Goal: Transaction & Acquisition: Purchase product/service

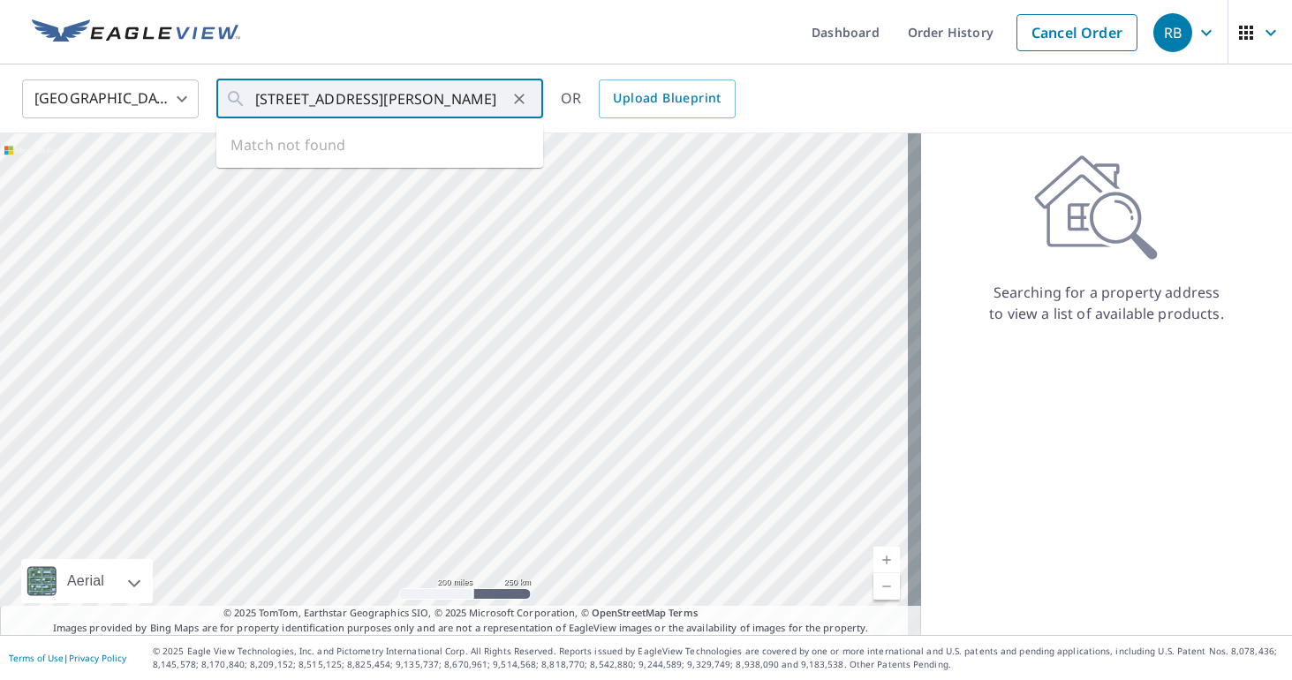
type input "[STREET_ADDRESS][PERSON_NAME]"
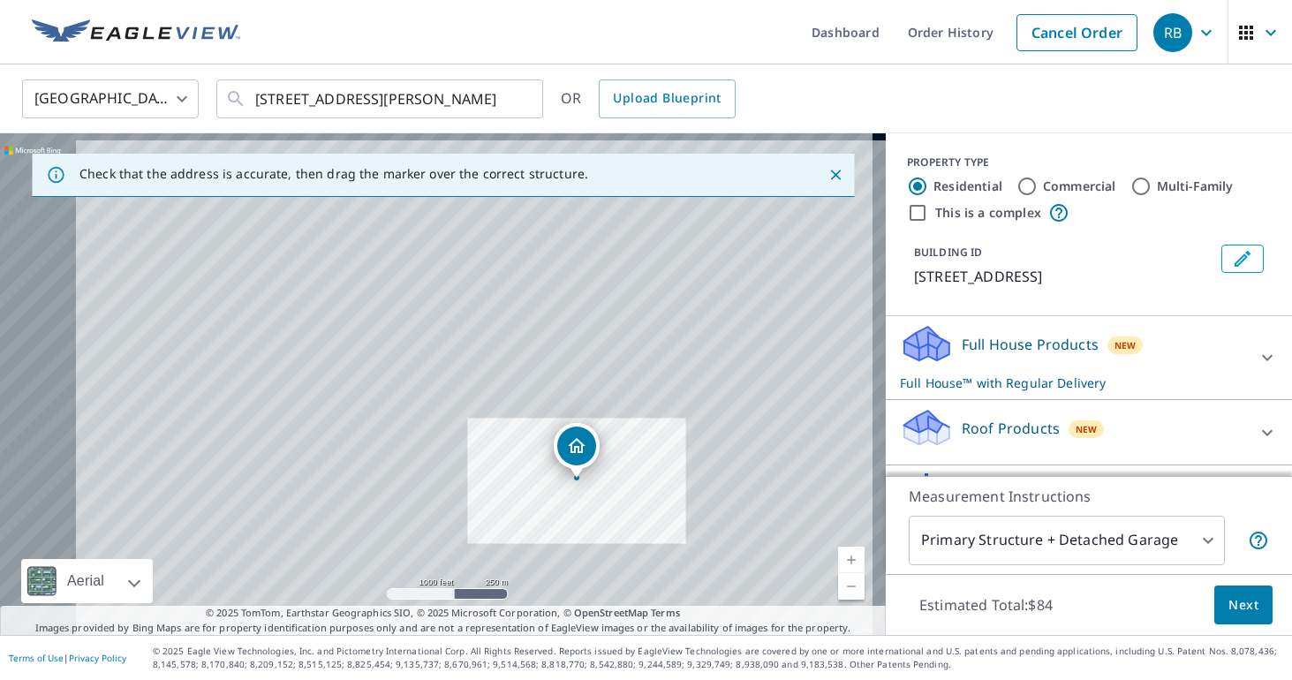
drag, startPoint x: 258, startPoint y: 318, endPoint x: 476, endPoint y: 430, distance: 245.3
click at [476, 430] on div "648 County Road 220 Cameron, TX 76520" at bounding box center [443, 384] width 886 height 502
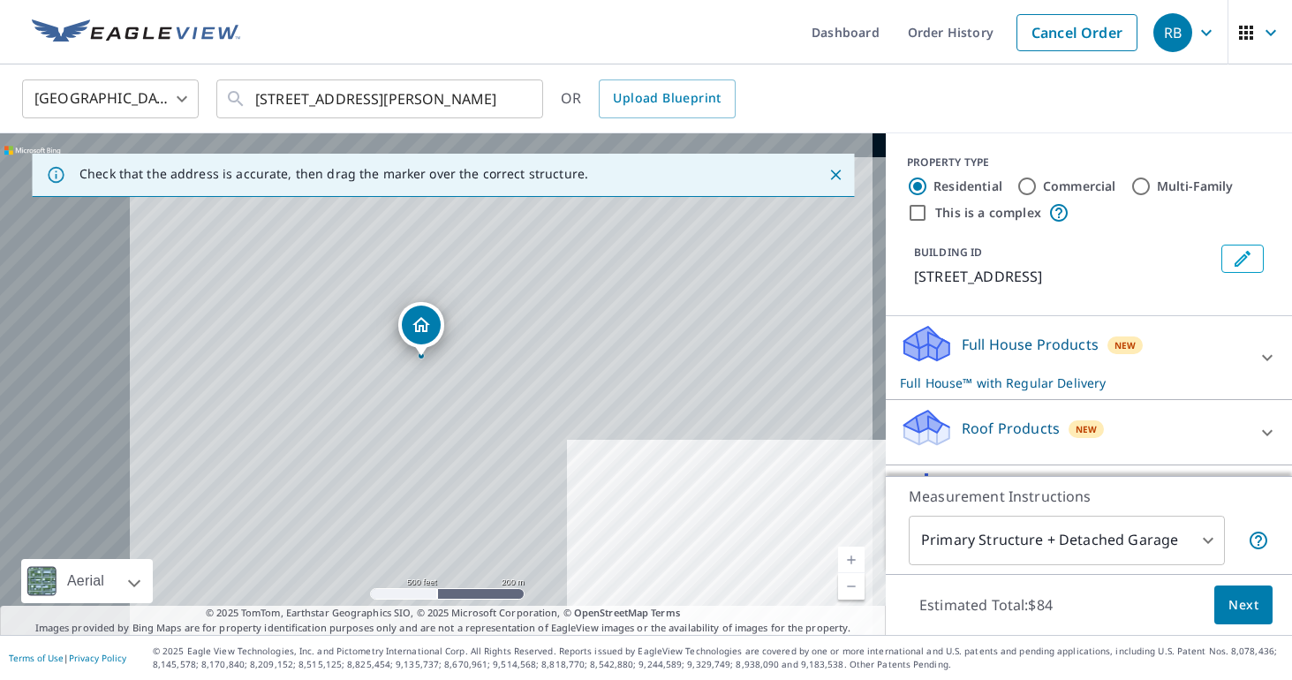
drag, startPoint x: 789, startPoint y: 525, endPoint x: 426, endPoint y: 321, distance: 417.1
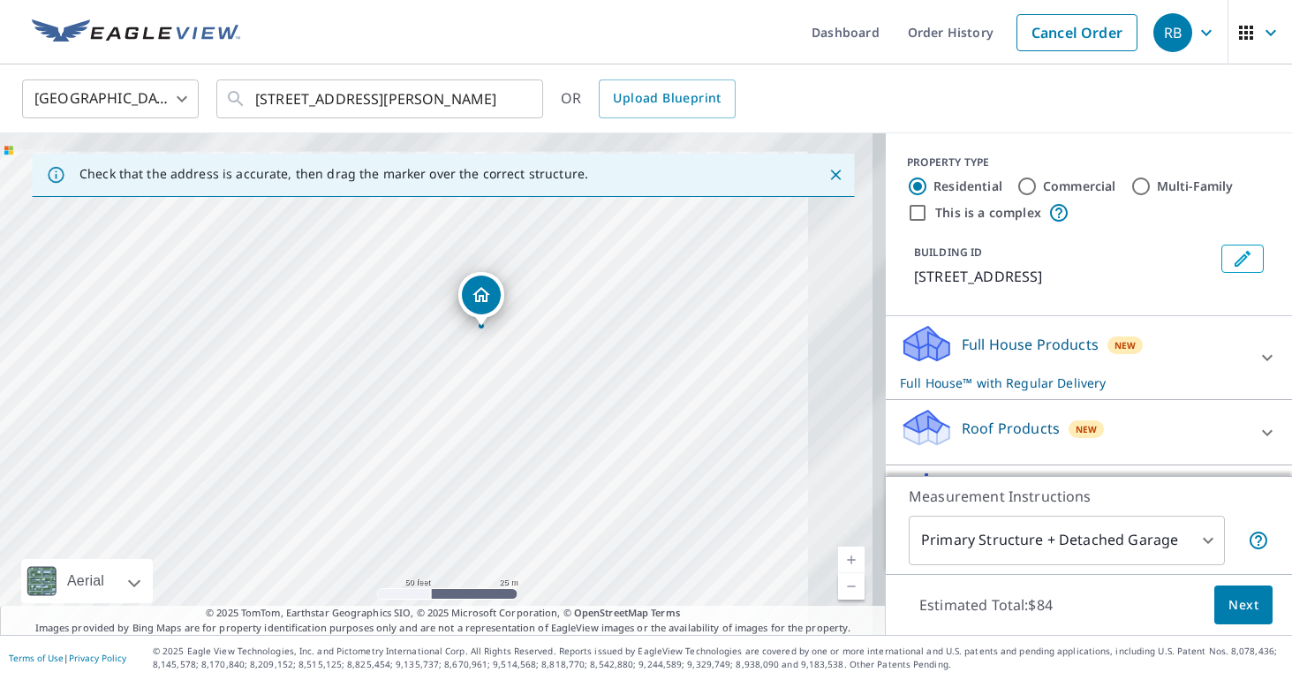
drag, startPoint x: 672, startPoint y: 307, endPoint x: 515, endPoint y: 412, distance: 189.1
click at [515, 412] on div "652 County Road 220 Cameron, TX 76520" at bounding box center [443, 384] width 886 height 502
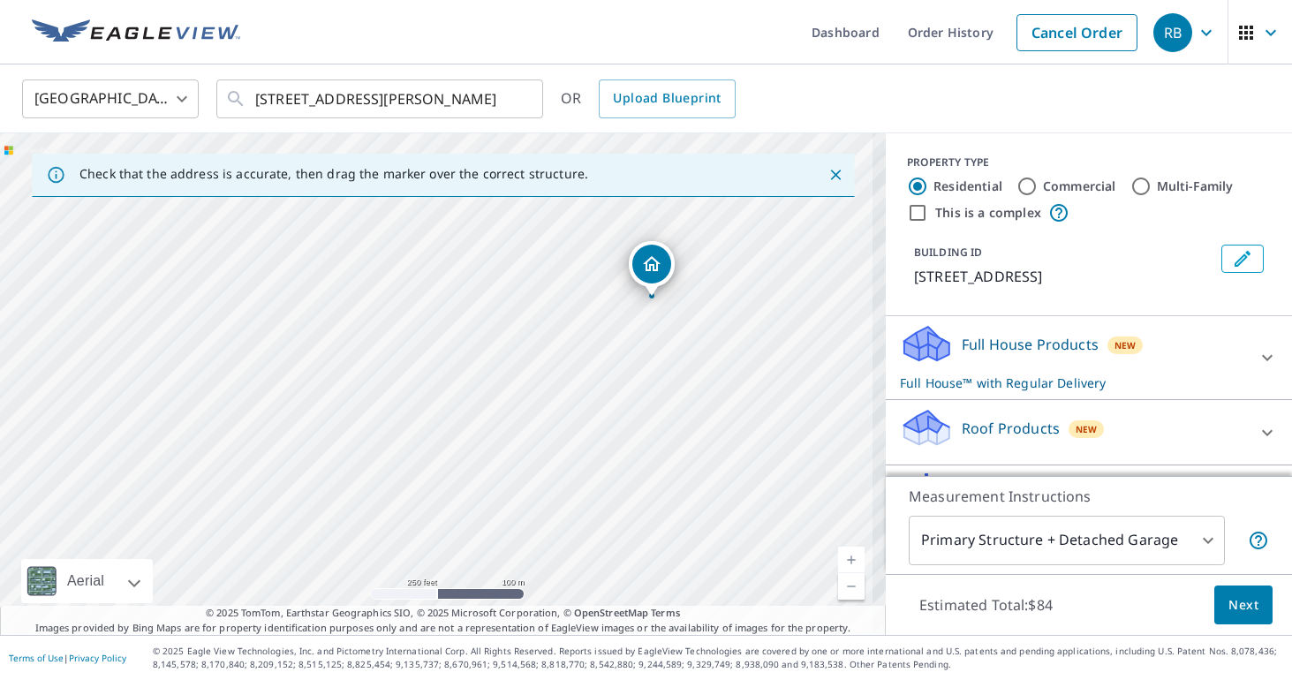
drag, startPoint x: 761, startPoint y: 419, endPoint x: 712, endPoint y: 427, distance: 50.2
click at [712, 427] on div "652 County Road 220 Cameron, TX 76520" at bounding box center [443, 384] width 886 height 502
click at [1234, 608] on span "Next" at bounding box center [1243, 605] width 30 height 22
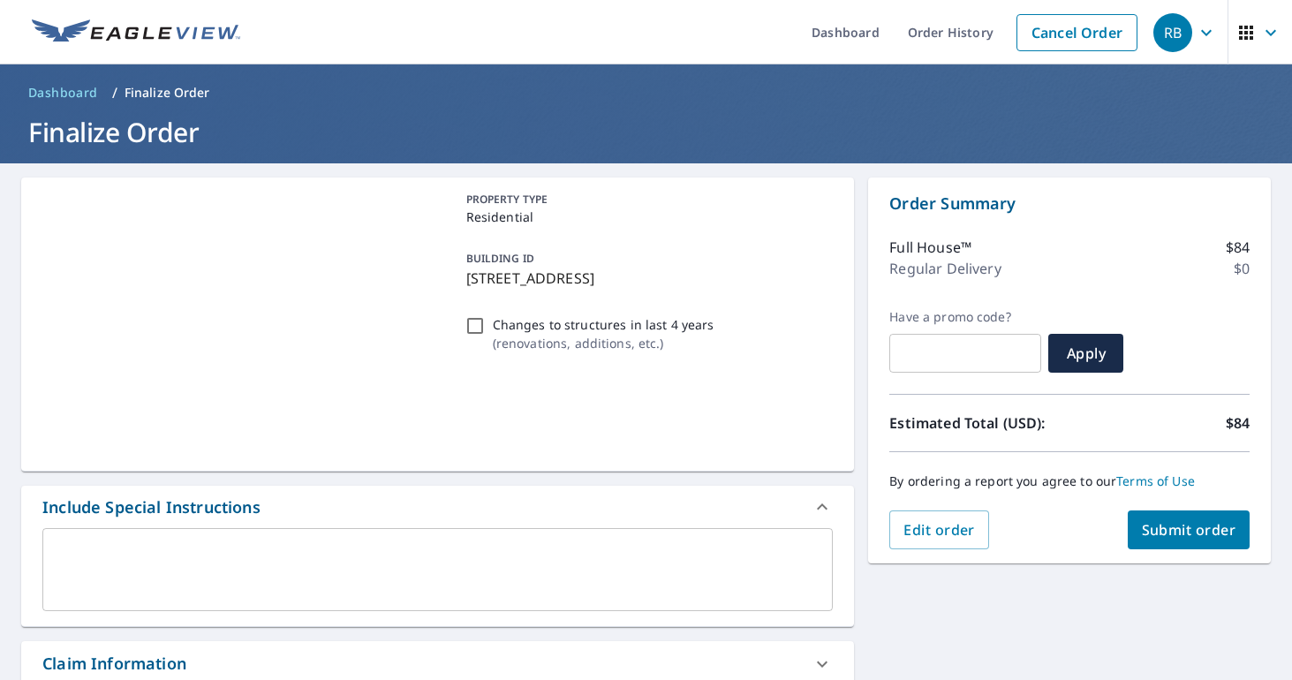
scroll to position [444, 0]
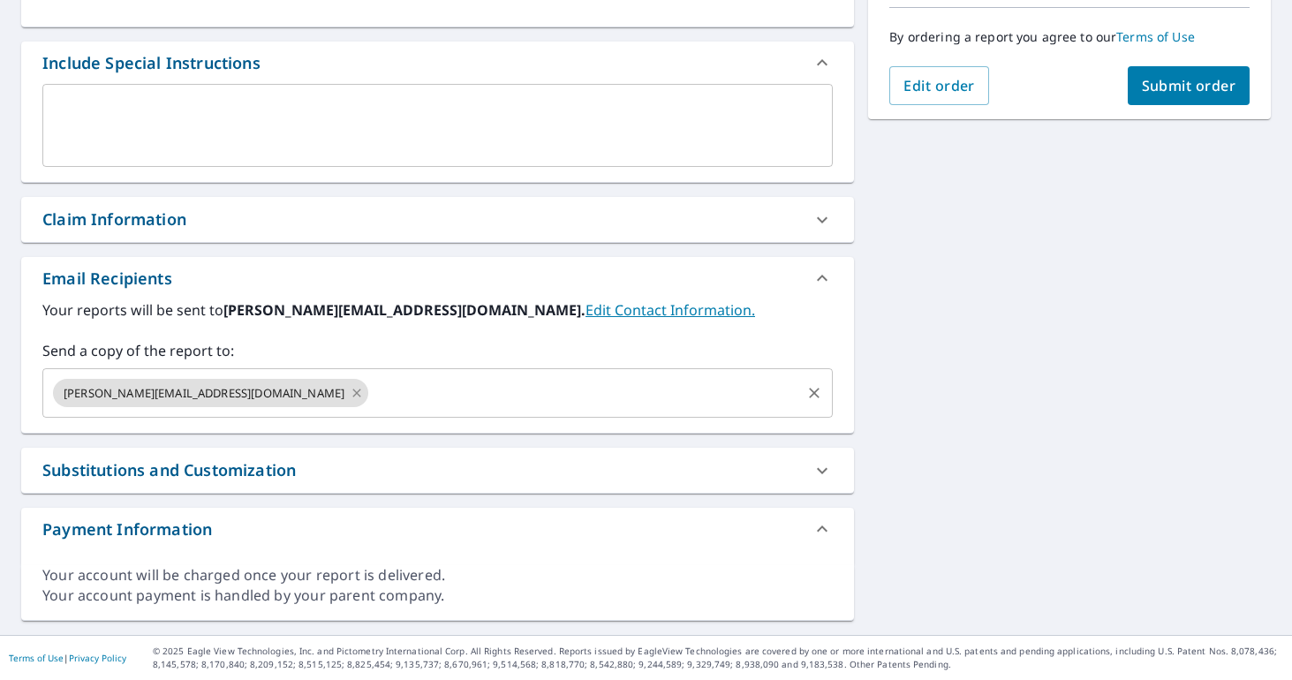
click at [352, 395] on icon at bounding box center [356, 393] width 8 height 8
click at [193, 394] on input "text" at bounding box center [424, 393] width 748 height 34
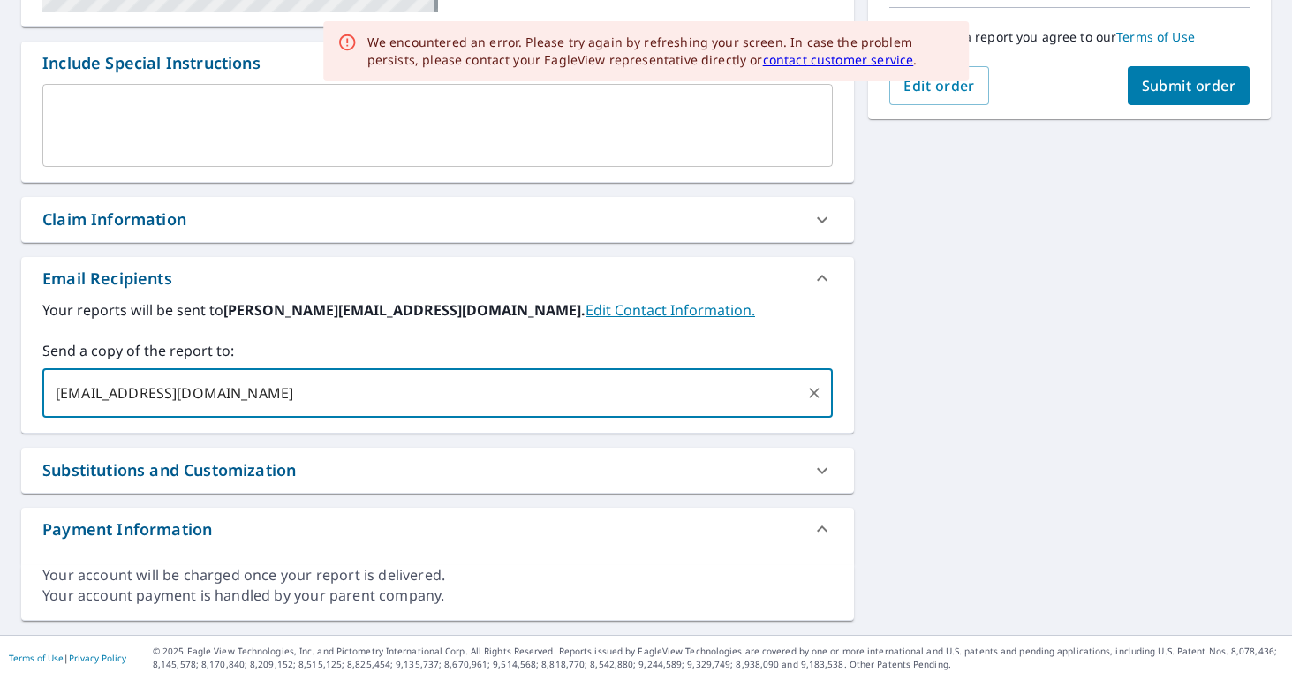
type input "[EMAIL_ADDRESS][DOMAIN_NAME]"
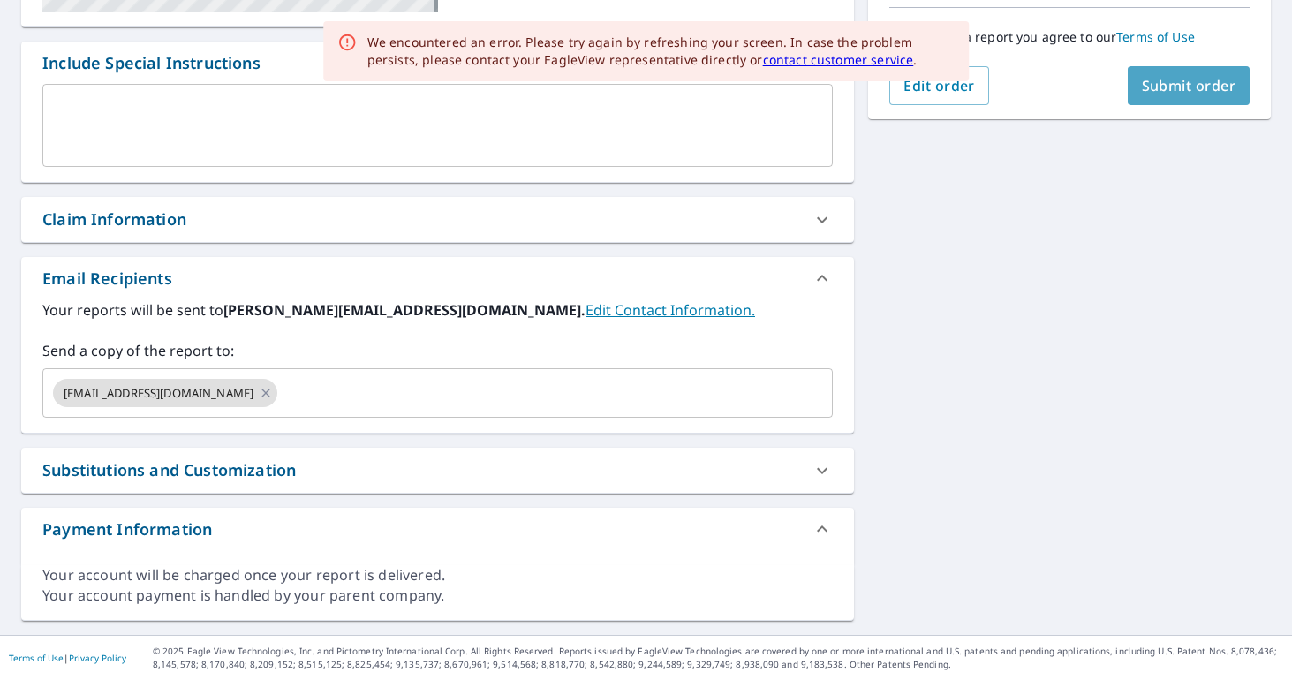
click at [1189, 91] on span "Submit order" at bounding box center [1189, 85] width 94 height 19
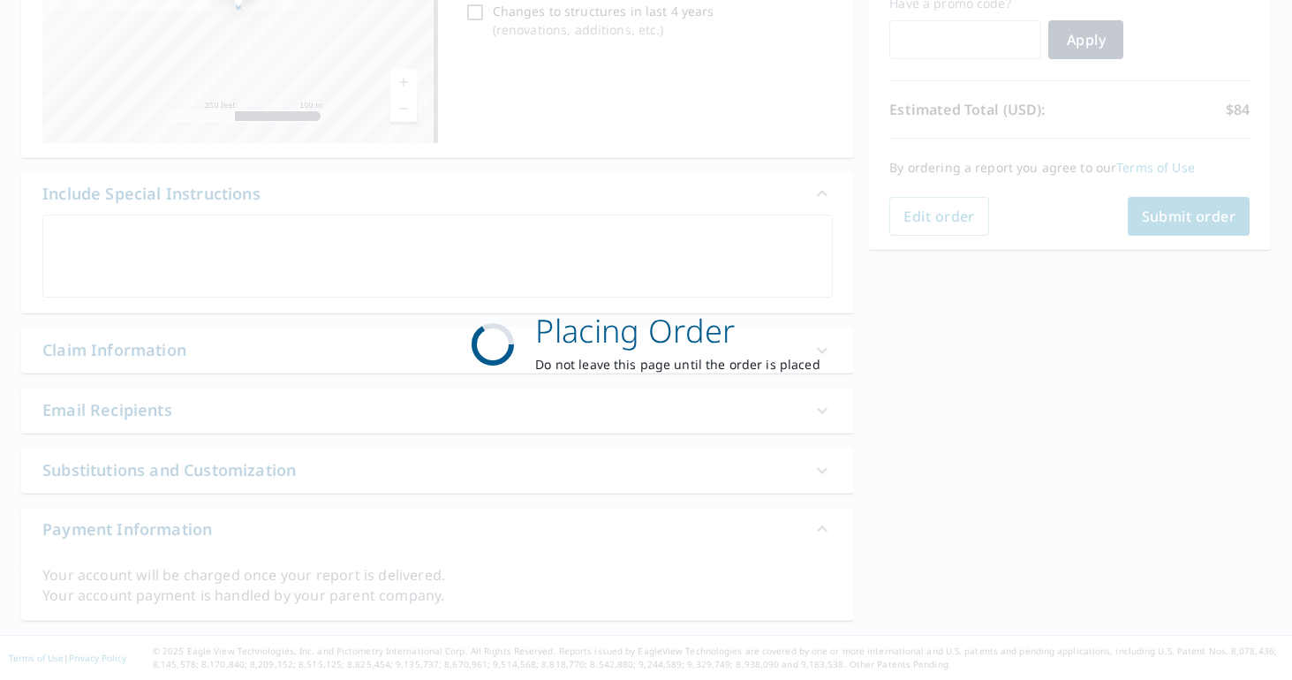
scroll to position [313, 0]
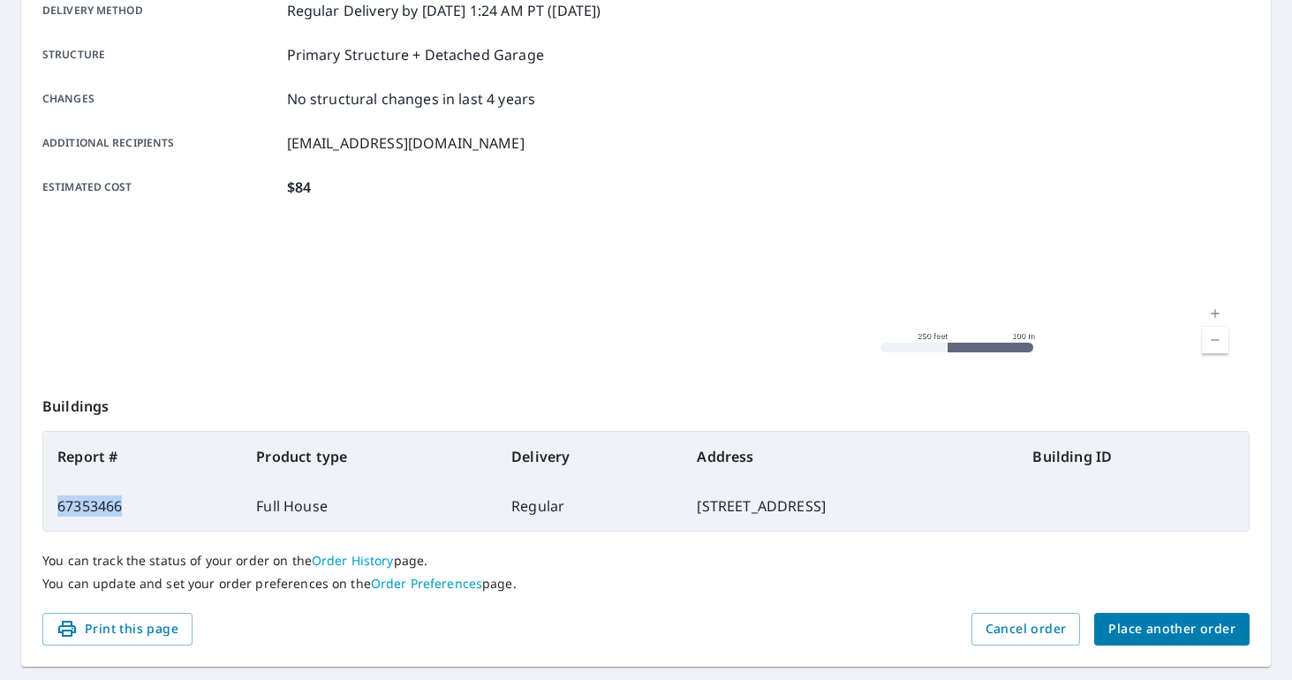
drag, startPoint x: 134, startPoint y: 511, endPoint x: 61, endPoint y: 508, distance: 73.4
click at [61, 508] on td "67353466" at bounding box center [142, 505] width 199 height 49
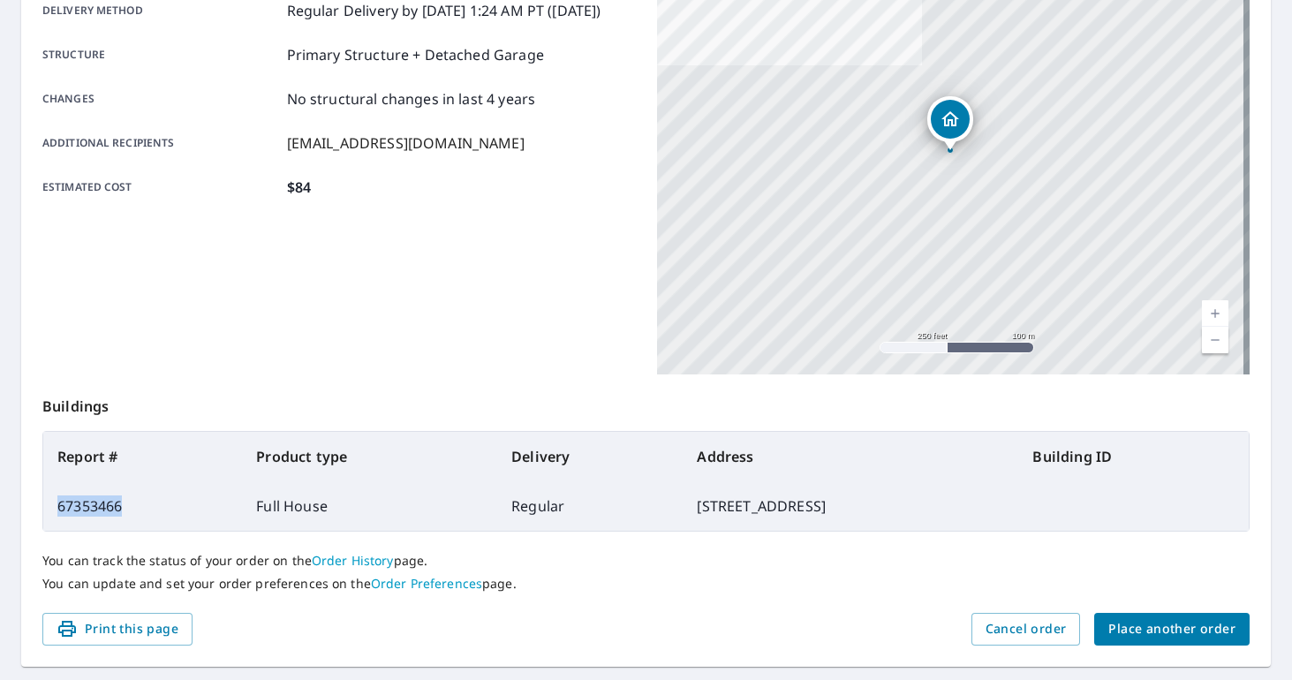
copy td "67353466"
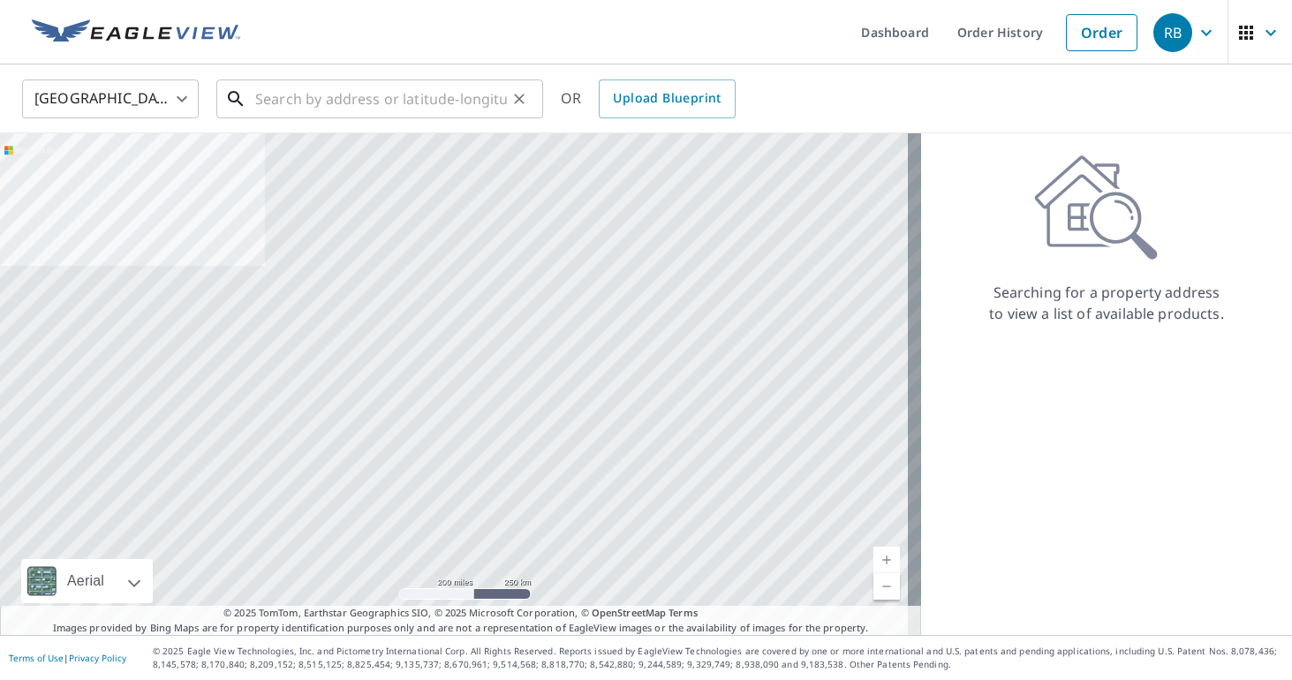
click at [291, 109] on input "text" at bounding box center [381, 98] width 252 height 49
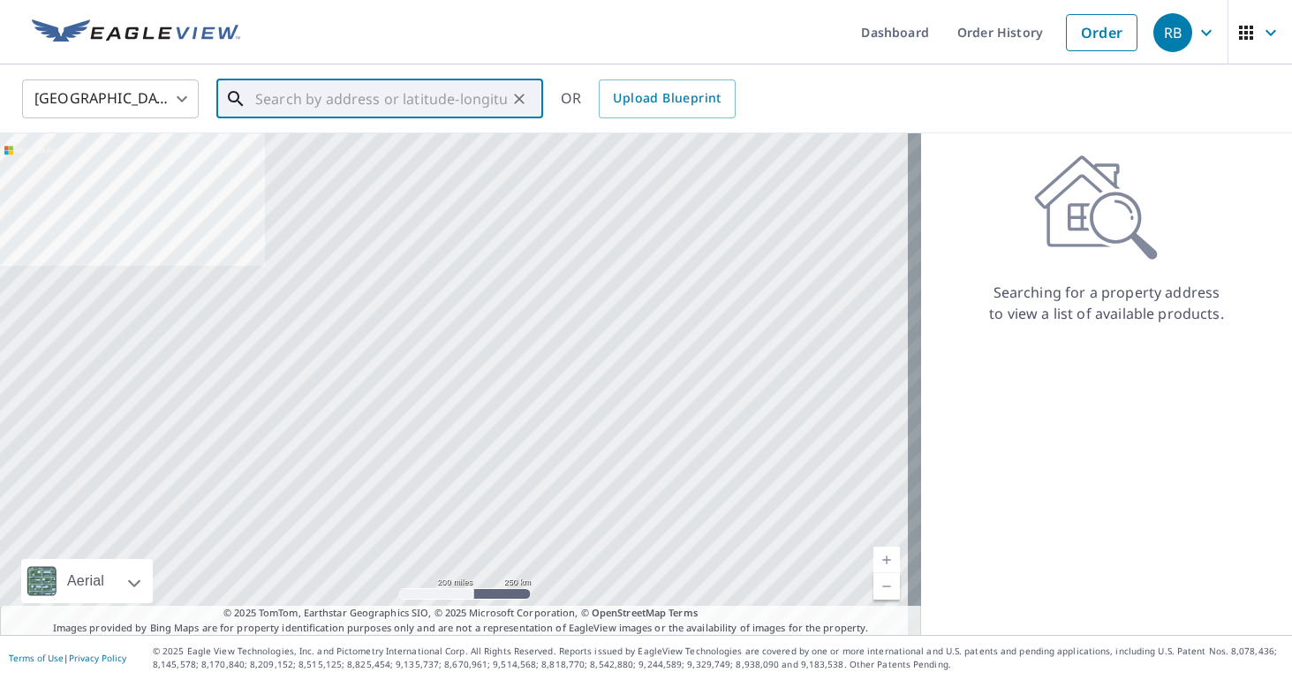
paste input "[STREET_ADDRESS]"
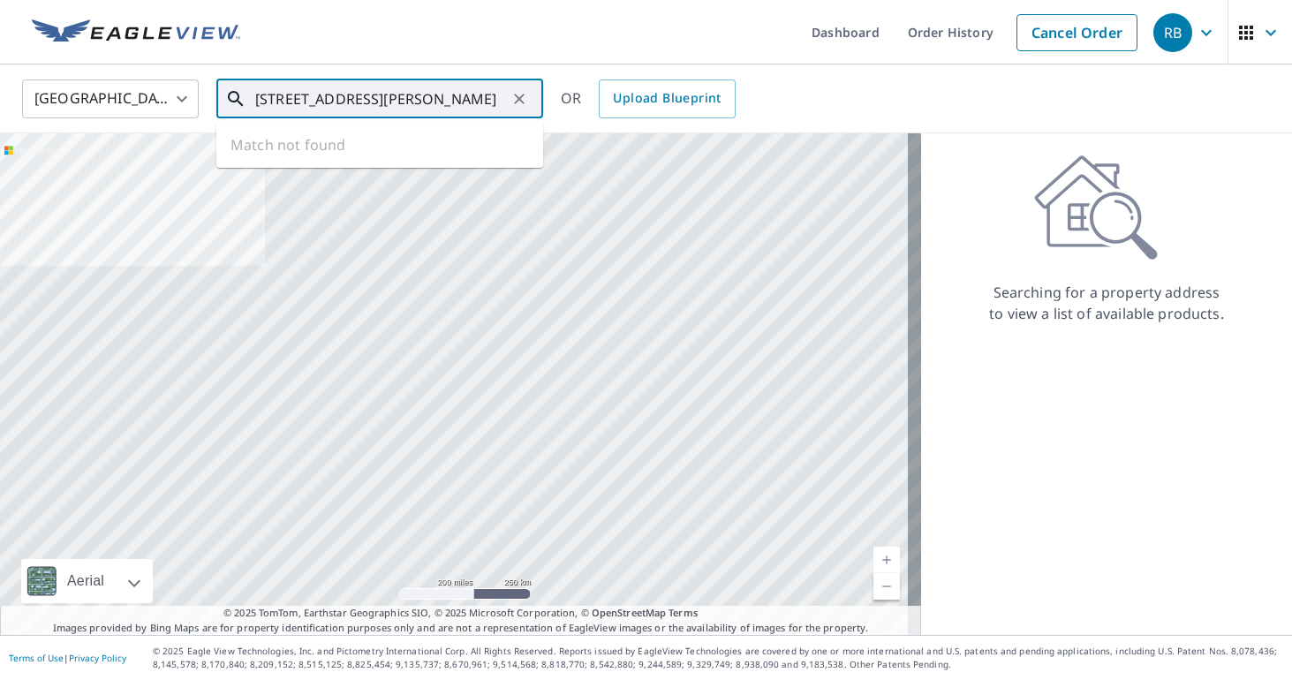
type input "[STREET_ADDRESS][PERSON_NAME]"
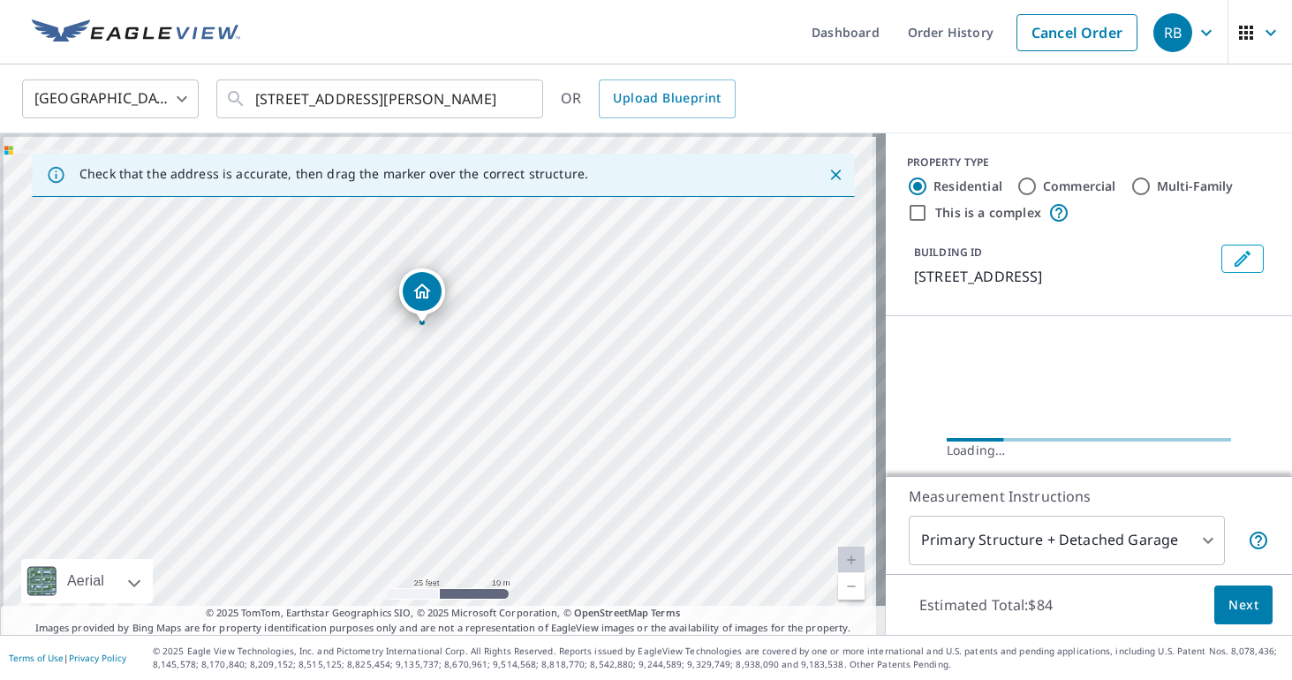
drag, startPoint x: 556, startPoint y: 470, endPoint x: 611, endPoint y: 519, distance: 73.8
click at [611, 519] on div "[STREET_ADDRESS]" at bounding box center [443, 384] width 886 height 502
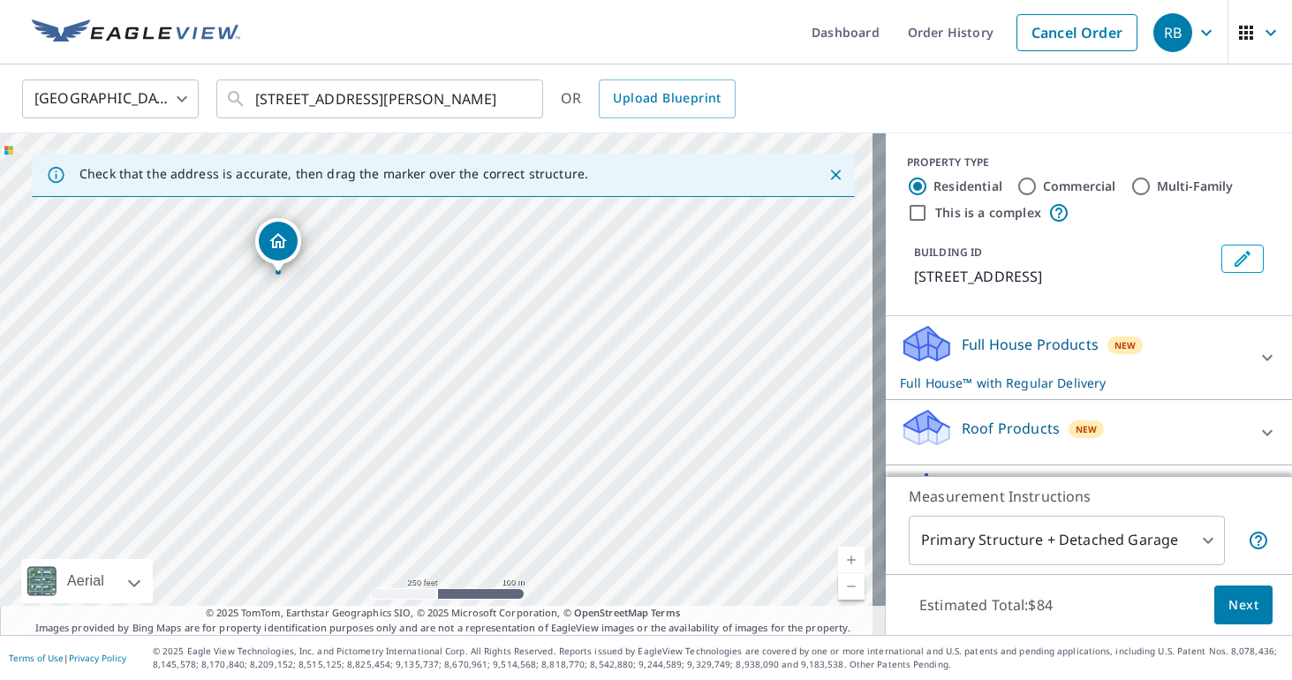
drag, startPoint x: 400, startPoint y: 329, endPoint x: 643, endPoint y: 467, distance: 279.2
click at [643, 467] on div "[STREET_ADDRESS]" at bounding box center [443, 384] width 886 height 502
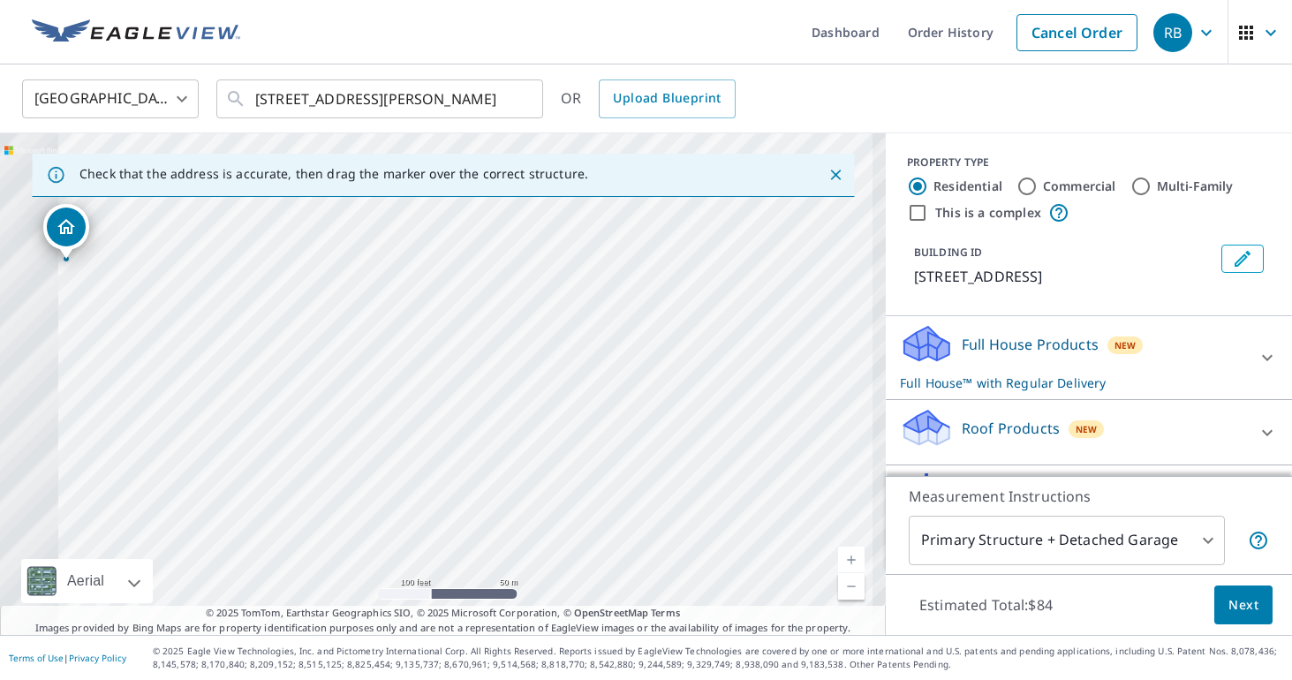
drag, startPoint x: 345, startPoint y: 317, endPoint x: 668, endPoint y: 366, distance: 326.1
click at [668, 366] on div "[STREET_ADDRESS]" at bounding box center [443, 384] width 886 height 502
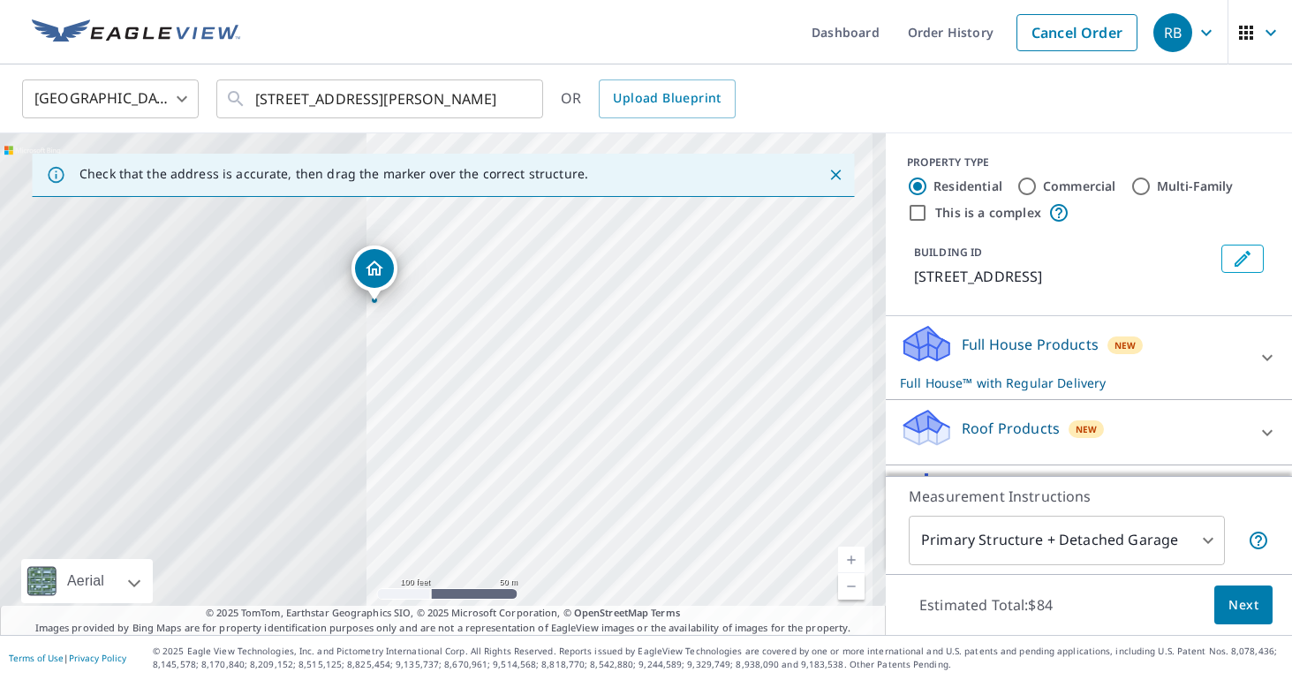
drag, startPoint x: 394, startPoint y: 305, endPoint x: 480, endPoint y: 307, distance: 86.6
click at [480, 307] on div "[STREET_ADDRESS]" at bounding box center [443, 384] width 886 height 502
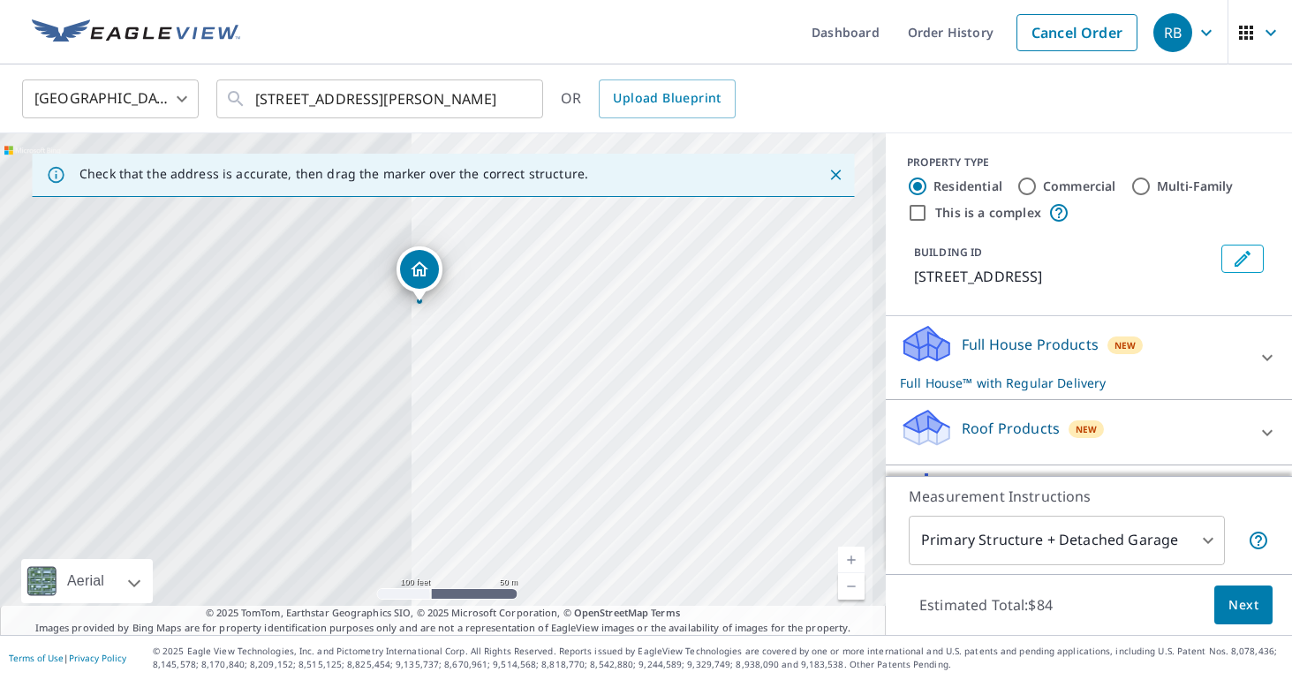
click at [1233, 615] on span "Next" at bounding box center [1243, 605] width 30 height 22
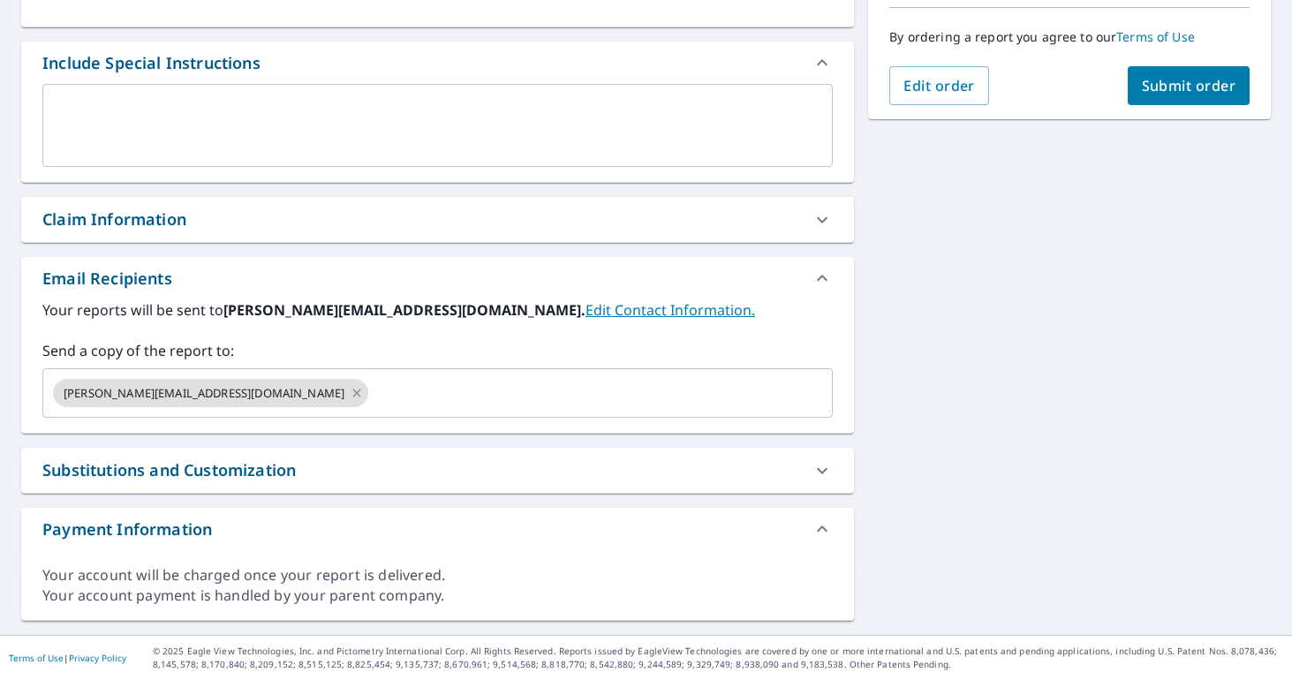
scroll to position [444, 0]
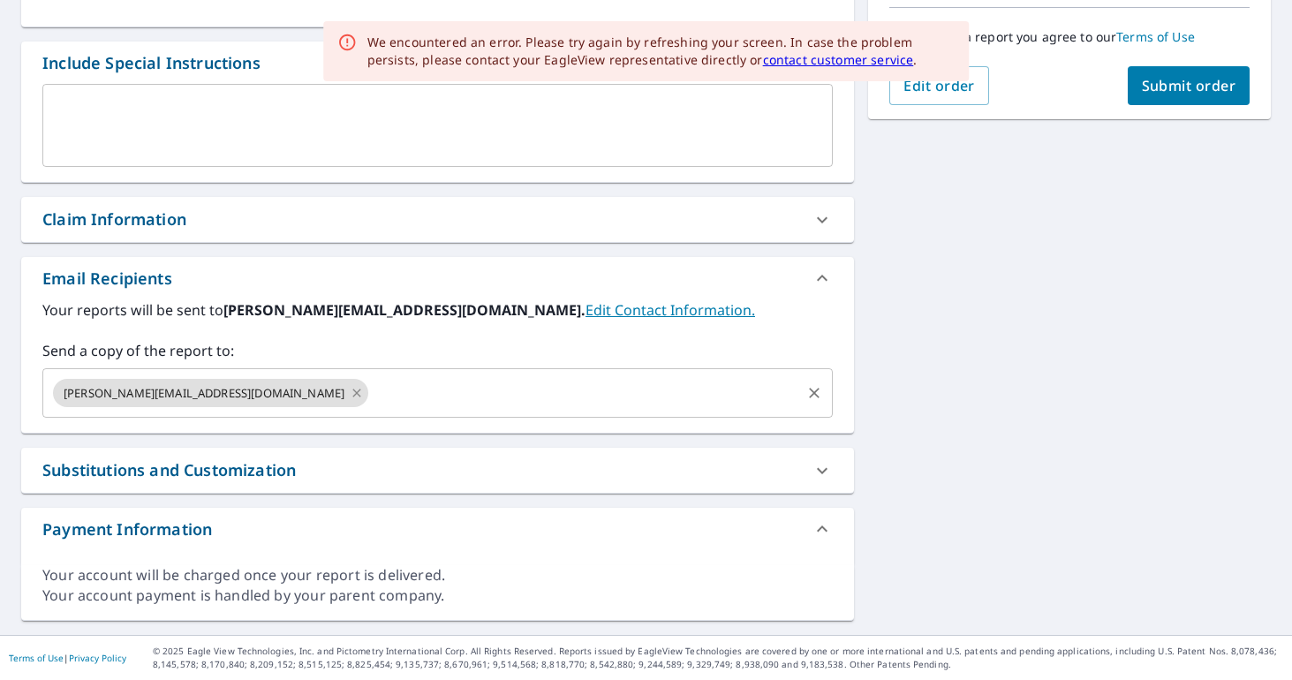
click at [350, 392] on icon at bounding box center [357, 392] width 14 height 19
click at [190, 392] on input "text" at bounding box center [424, 393] width 748 height 34
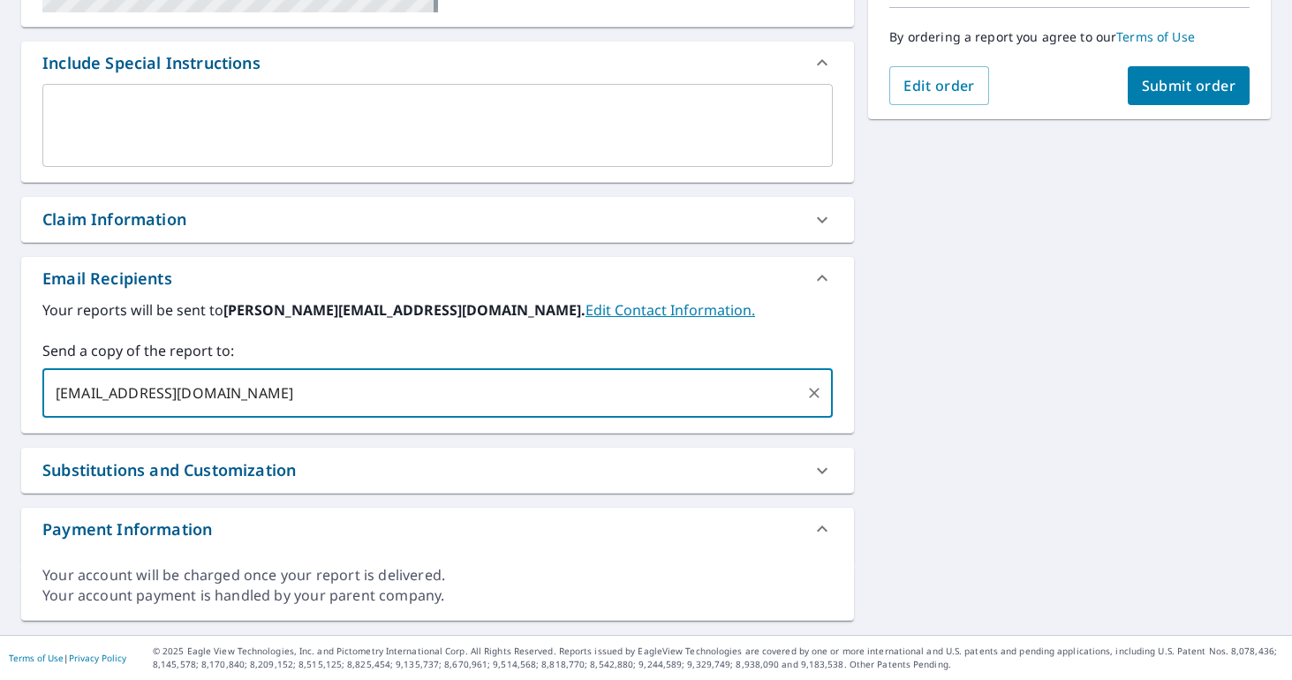
type input "[EMAIL_ADDRESS][DOMAIN_NAME]"
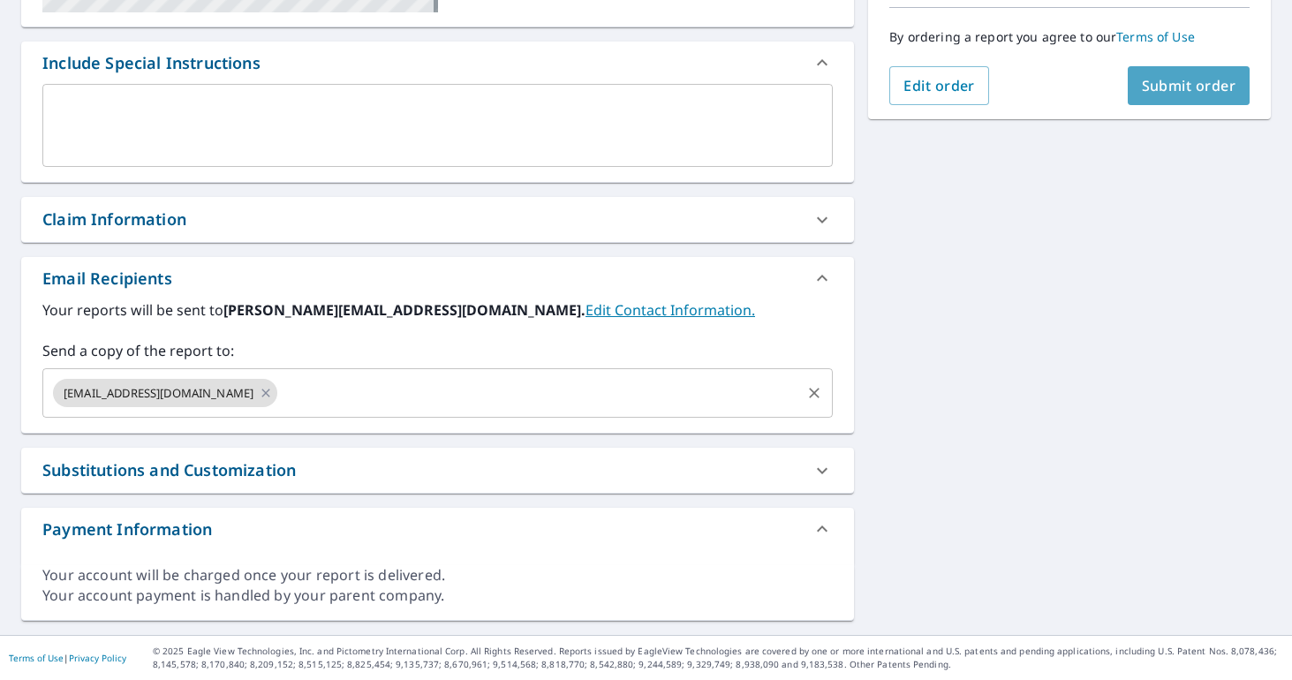
click at [1200, 101] on button "Submit order" at bounding box center [1189, 85] width 123 height 39
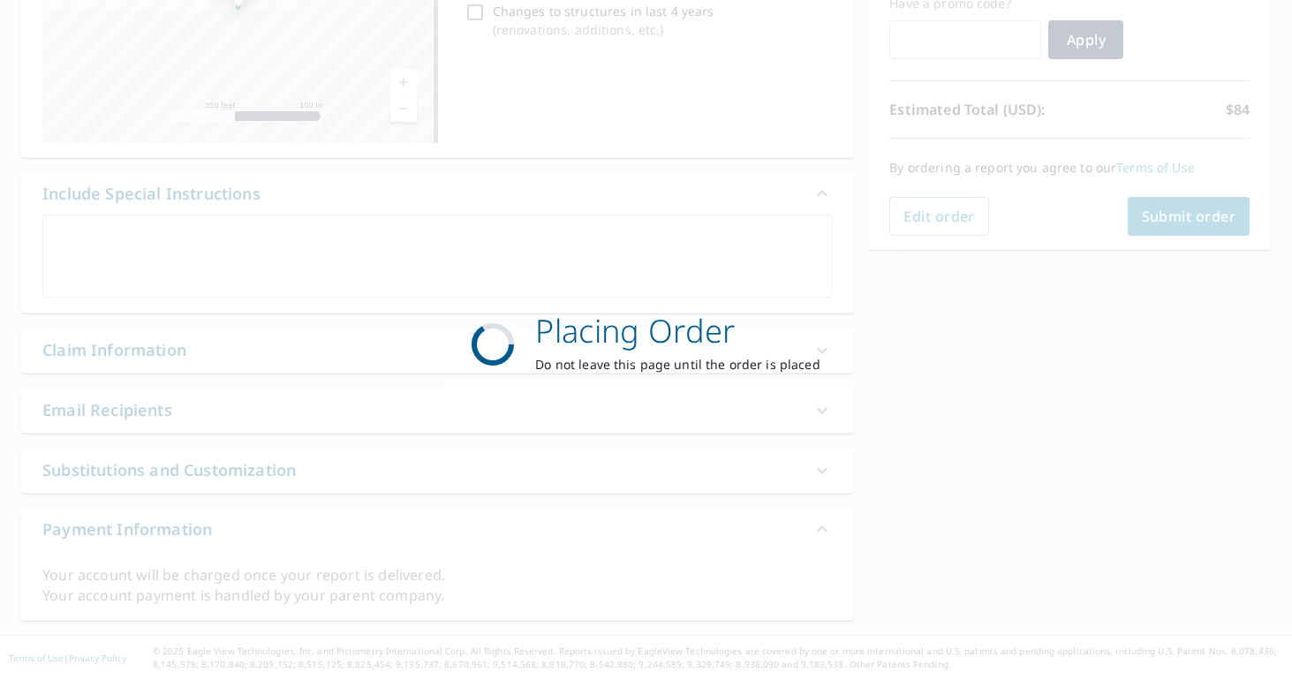
scroll to position [313, 0]
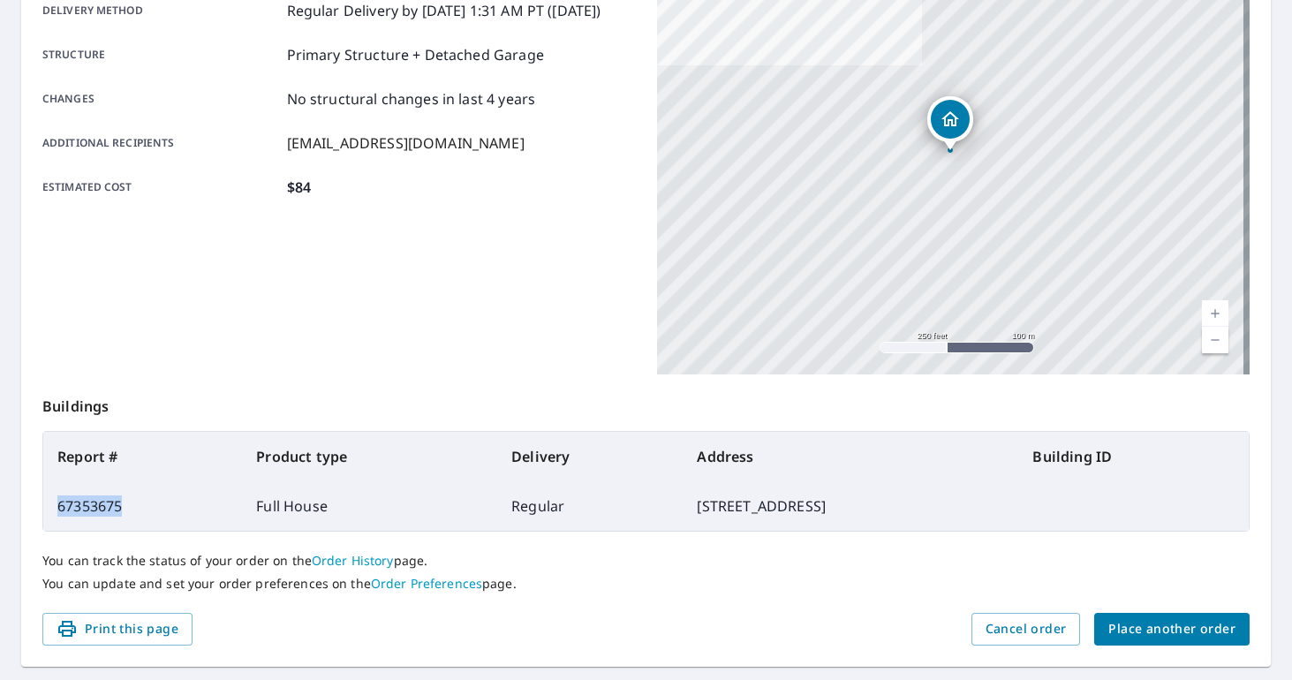
drag, startPoint x: 114, startPoint y: 506, endPoint x: 51, endPoint y: 506, distance: 62.7
click at [54, 506] on td "67353675" at bounding box center [142, 505] width 199 height 49
